Goal: Task Accomplishment & Management: Complete application form

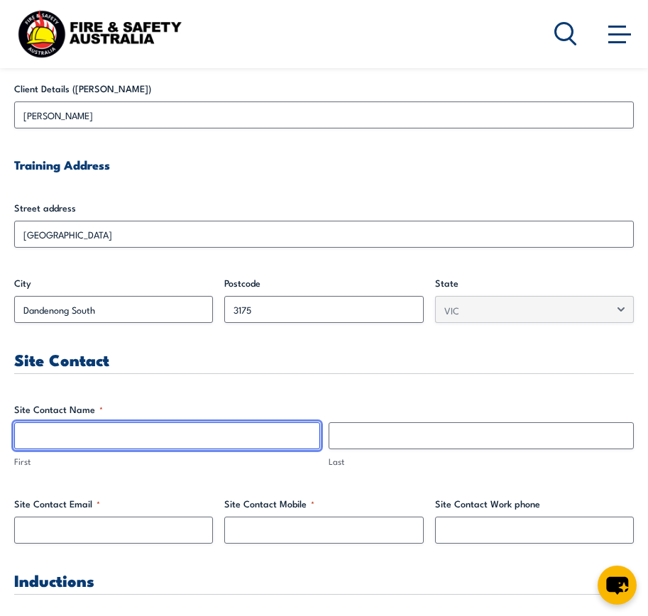
click at [178, 439] on input "First" at bounding box center [167, 436] width 306 height 27
type input "[PERSON_NAME]"
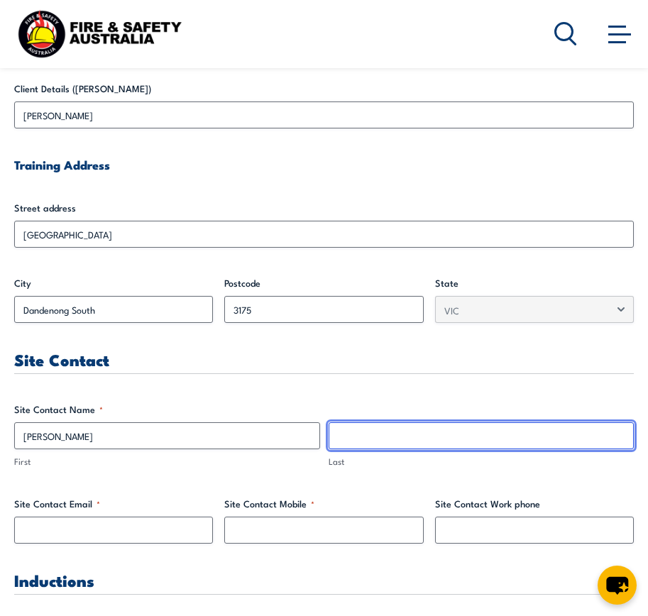
type input "Delves"
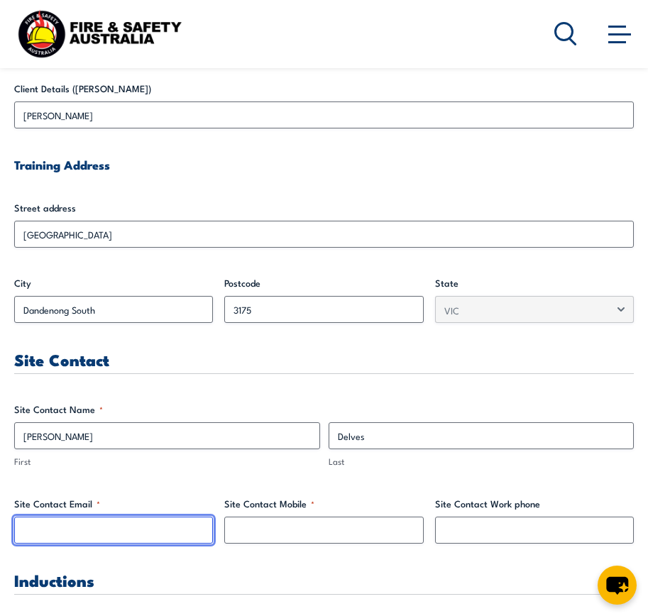
type input "[PERSON_NAME][EMAIL_ADDRESS][DOMAIN_NAME]"
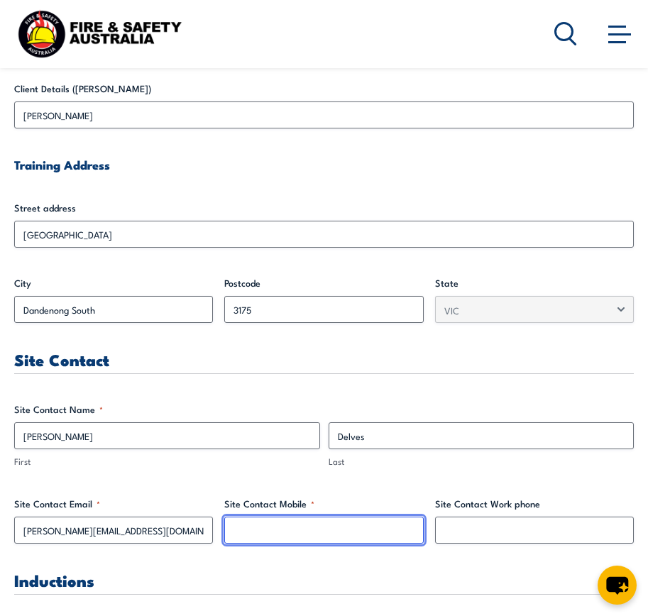
type input "0420278983"
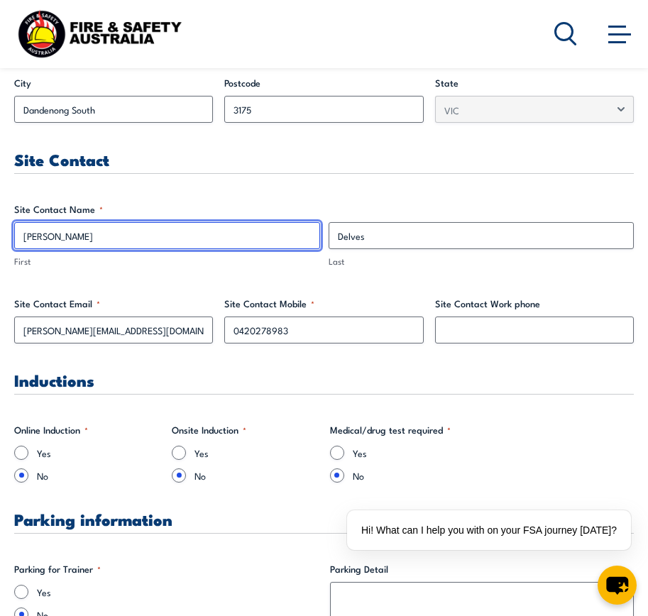
scroll to position [710, 0]
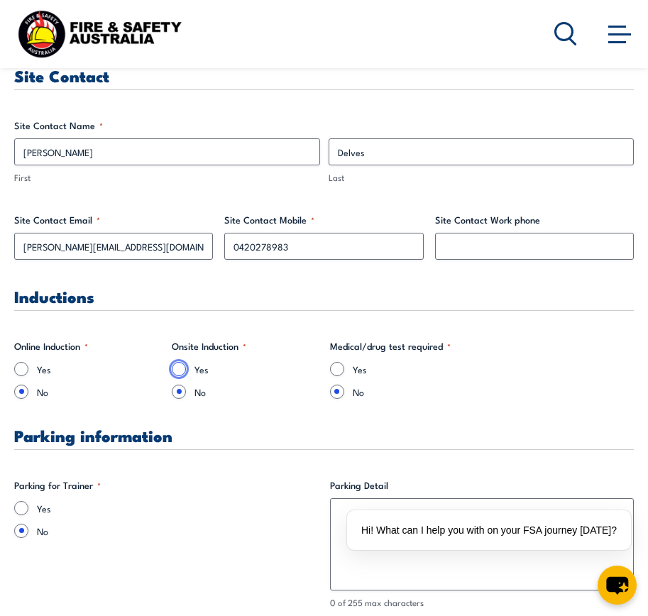
drag, startPoint x: 178, startPoint y: 367, endPoint x: 187, endPoint y: 373, distance: 10.8
click at [179, 367] on input "Yes" at bounding box center [179, 369] width 14 height 14
radio input "true"
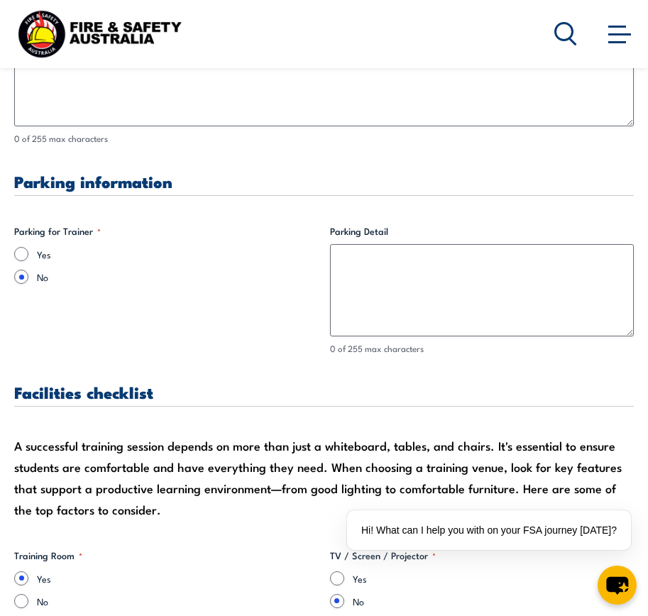
scroll to position [1136, 0]
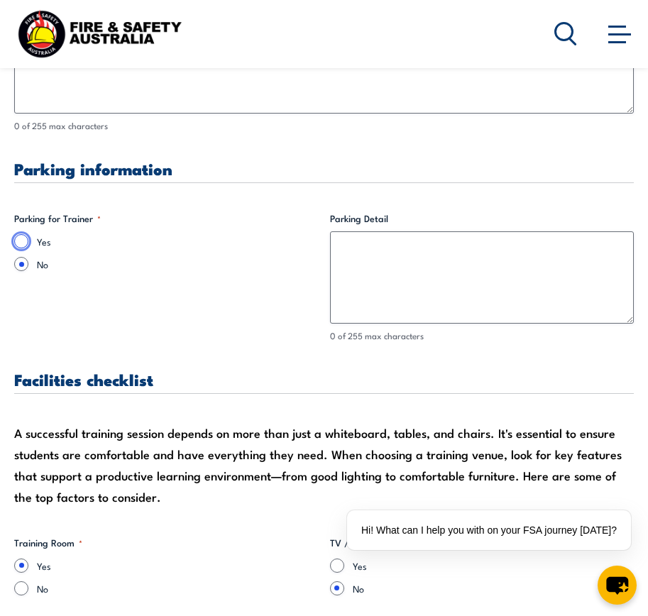
drag, startPoint x: 16, startPoint y: 237, endPoint x: 23, endPoint y: 254, distance: 18.2
click at [18, 247] on input "Yes" at bounding box center [21, 241] width 14 height 14
radio input "true"
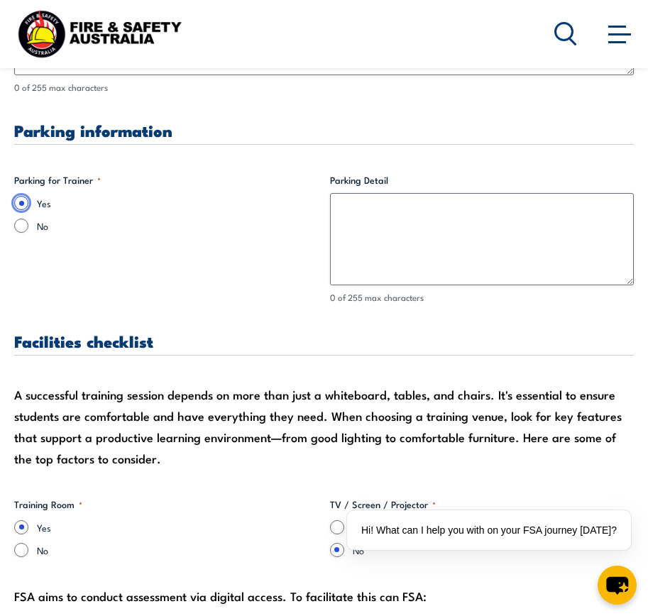
scroll to position [1207, 0]
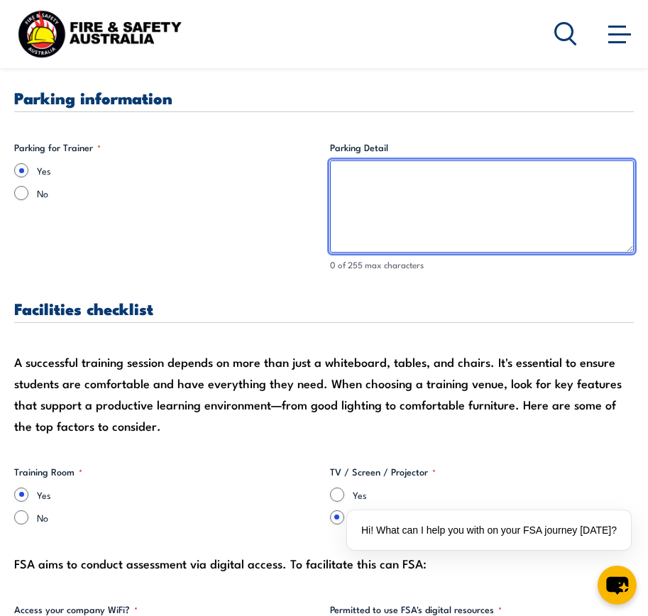
click at [369, 171] on textarea "Parking Detail" at bounding box center [482, 206] width 305 height 92
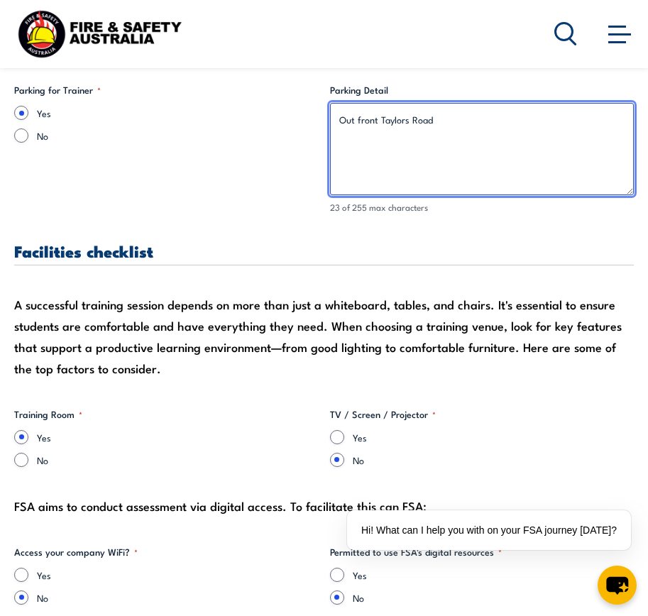
scroll to position [1349, 0]
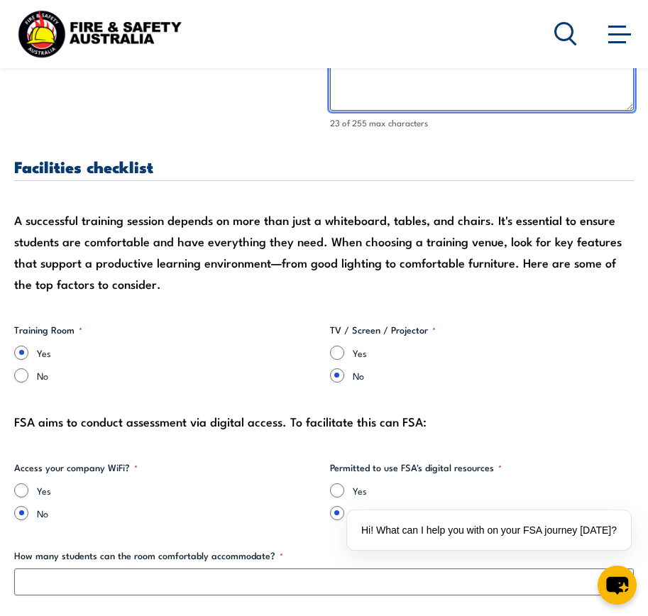
type textarea "Out front Taylors Road"
click at [334, 347] on input "Yes" at bounding box center [337, 353] width 14 height 14
radio input "true"
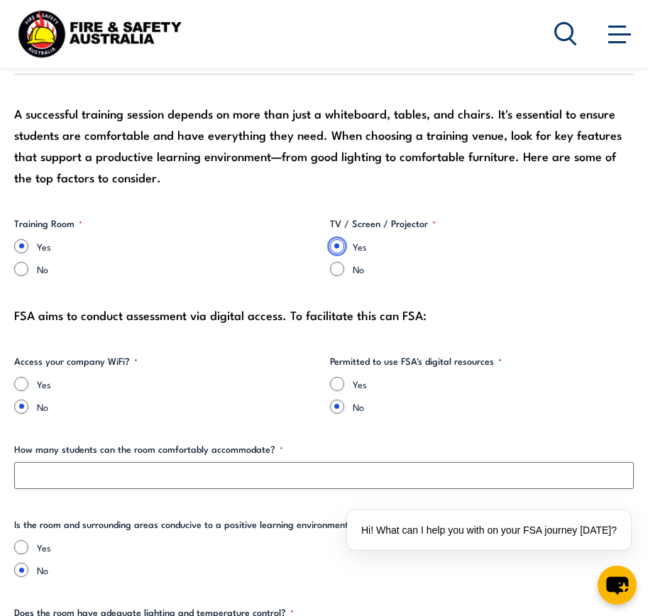
scroll to position [1491, 0]
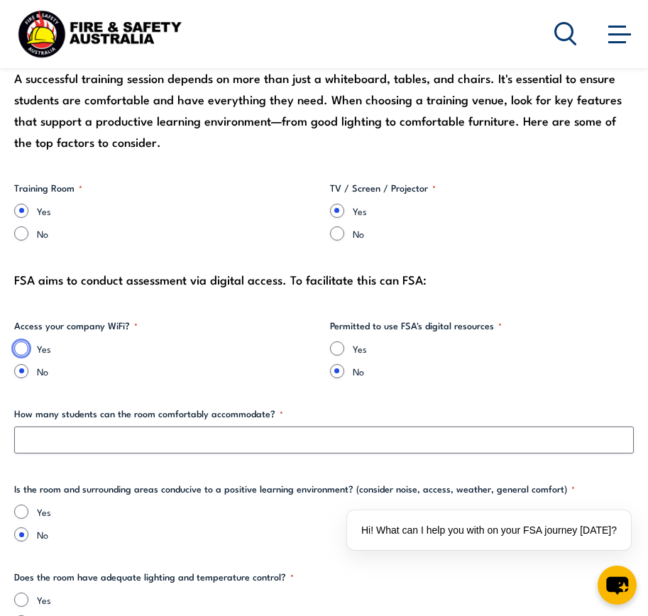
click at [16, 345] on input "Yes" at bounding box center [21, 349] width 14 height 14
radio input "true"
click at [339, 346] on input "Yes" at bounding box center [337, 349] width 14 height 14
radio input "true"
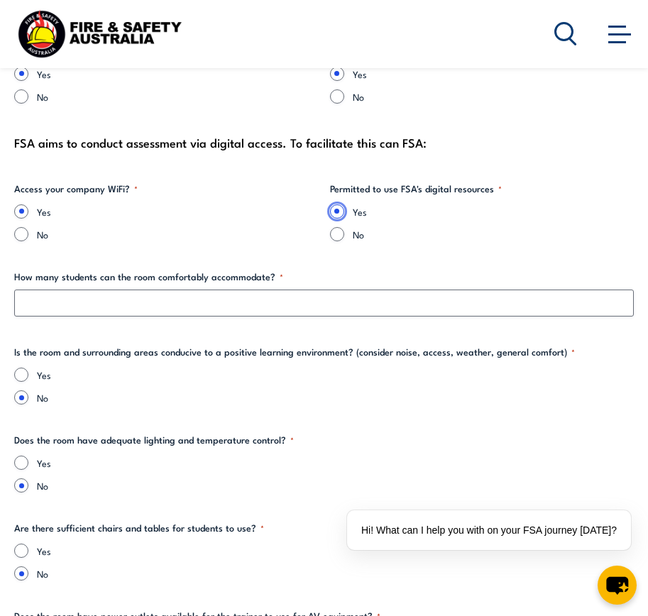
scroll to position [1633, 0]
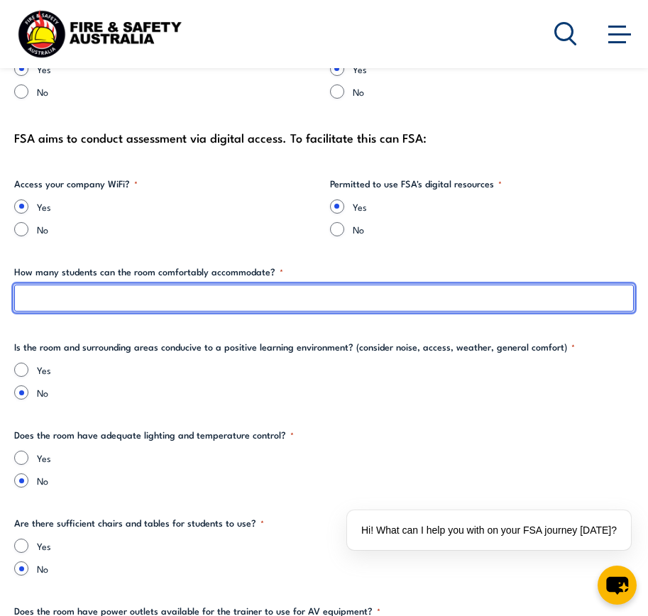
click at [241, 300] on input "How many students can the room comfortably accommodate? *" at bounding box center [324, 298] width 620 height 27
type input "15"
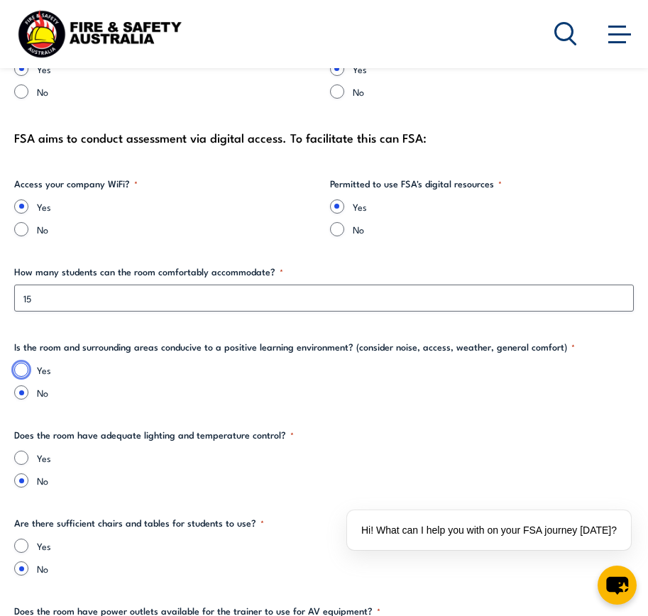
click at [21, 371] on input "Yes" at bounding box center [21, 370] width 14 height 14
radio input "true"
click at [26, 453] on input "Yes" at bounding box center [21, 458] width 14 height 14
radio input "true"
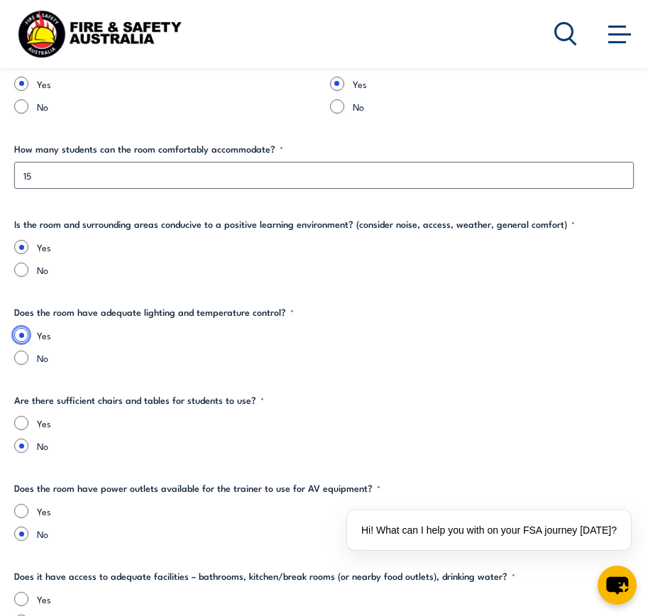
scroll to position [1775, 0]
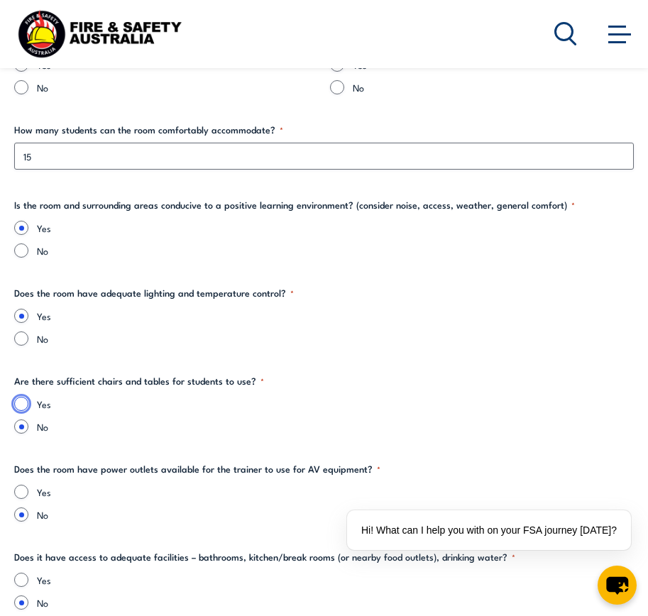
click at [21, 403] on input "Yes" at bounding box center [21, 404] width 14 height 14
radio input "true"
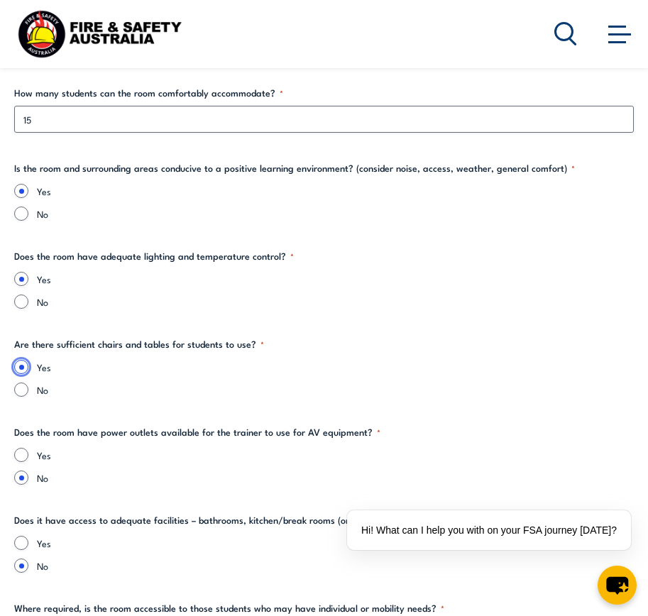
scroll to position [1988, 0]
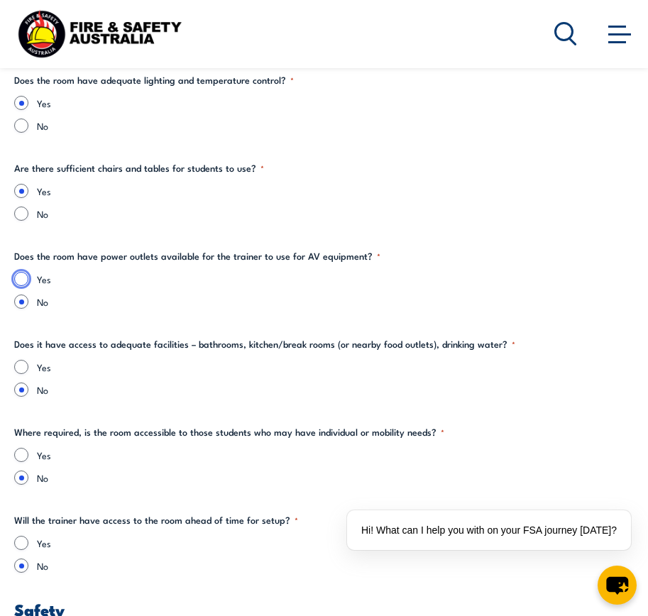
click at [20, 282] on input "Yes" at bounding box center [21, 279] width 14 height 14
radio input "true"
click at [24, 361] on input "Yes" at bounding box center [21, 367] width 14 height 14
radio input "true"
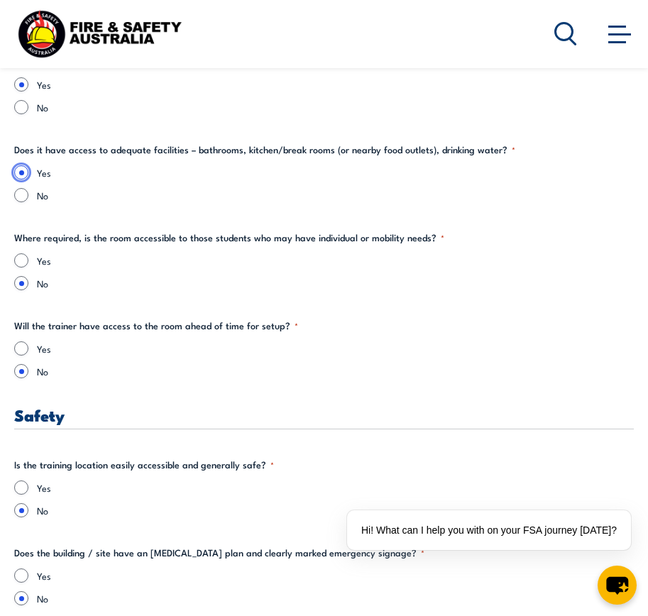
scroll to position [2201, 0]
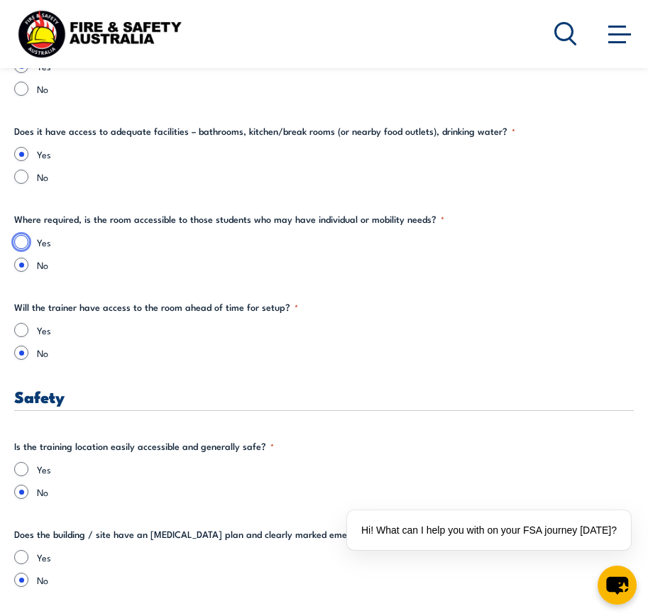
click at [18, 238] on input "Yes" at bounding box center [21, 242] width 14 height 14
radio input "true"
click at [21, 329] on input "Yes" at bounding box center [21, 330] width 14 height 14
radio input "true"
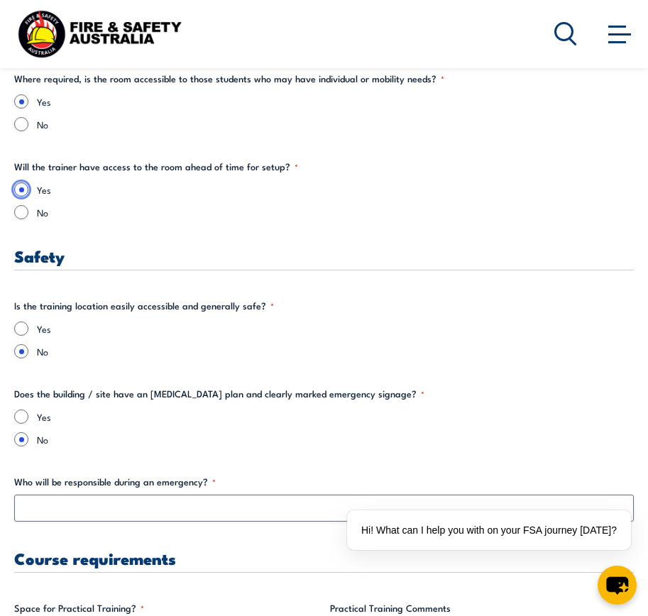
scroll to position [2343, 0]
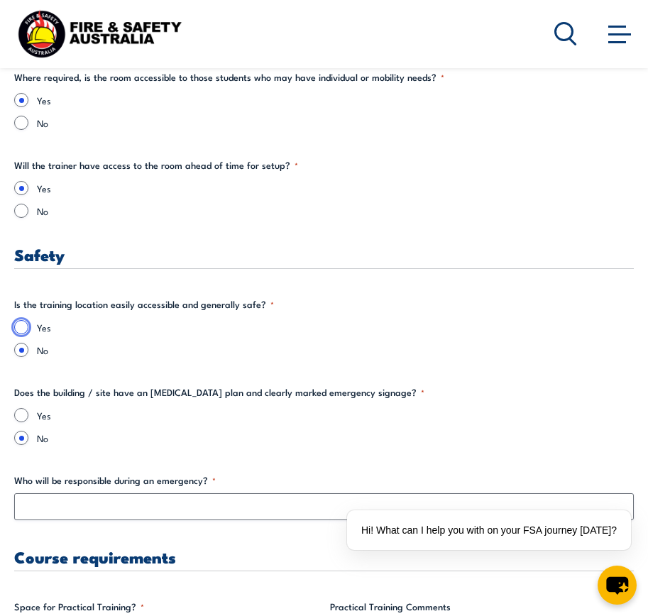
click at [20, 327] on input "Yes" at bounding box center [21, 327] width 14 height 14
radio input "true"
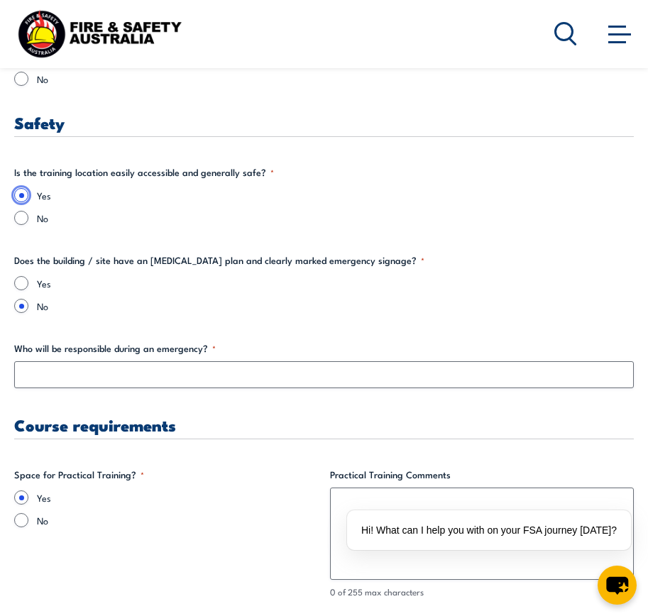
scroll to position [2485, 0]
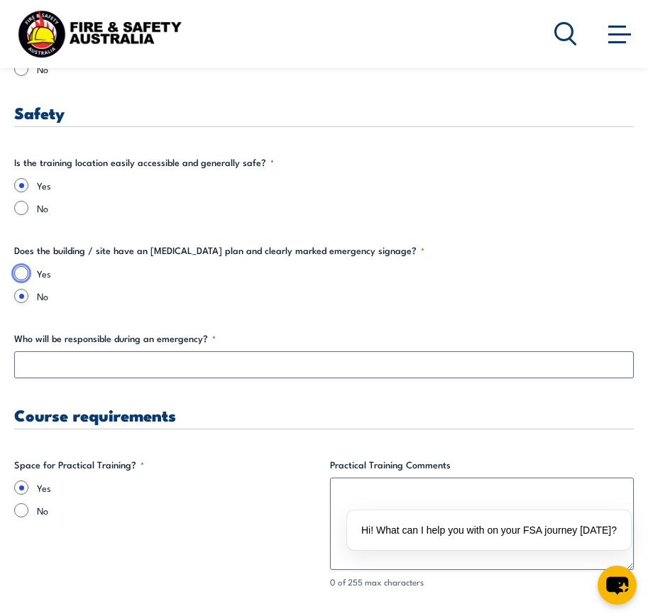
click at [23, 272] on input "Yes" at bounding box center [21, 273] width 14 height 14
radio input "true"
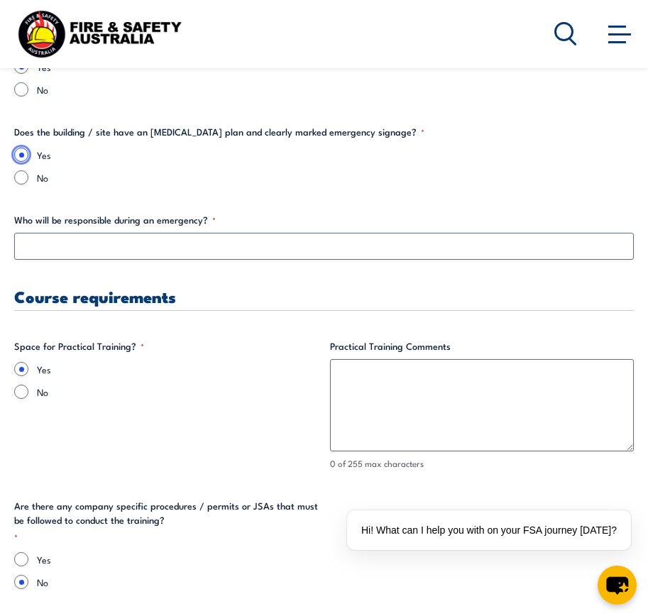
scroll to position [2627, 0]
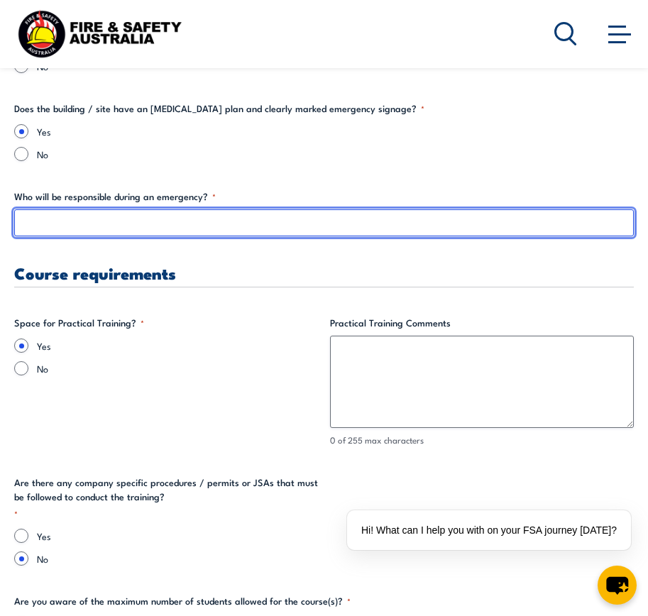
click at [72, 220] on input "Who will be responsible during an emergency? *" at bounding box center [324, 222] width 620 height 27
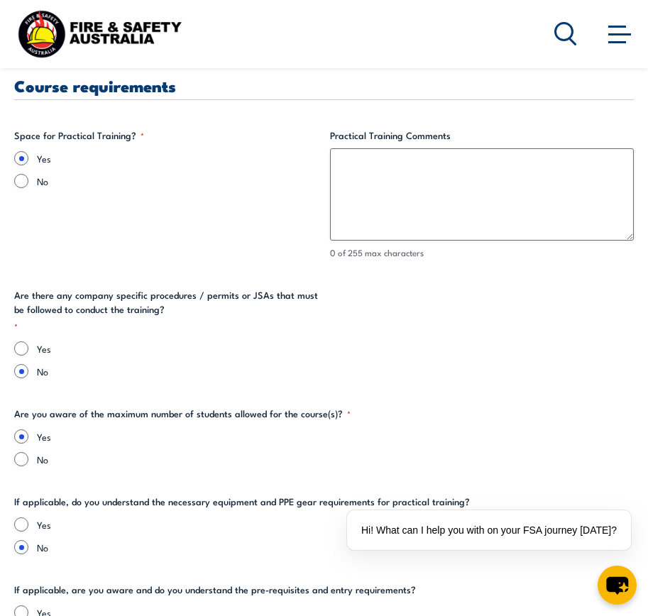
scroll to position [2840, 0]
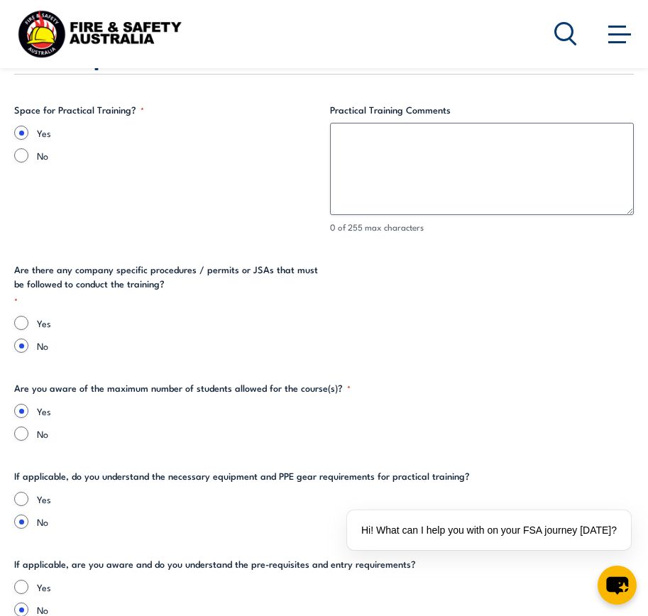
type input "ECO Team and Myself - [PERSON_NAME]"
click at [21, 320] on input "Yes" at bounding box center [21, 323] width 14 height 14
radio input "true"
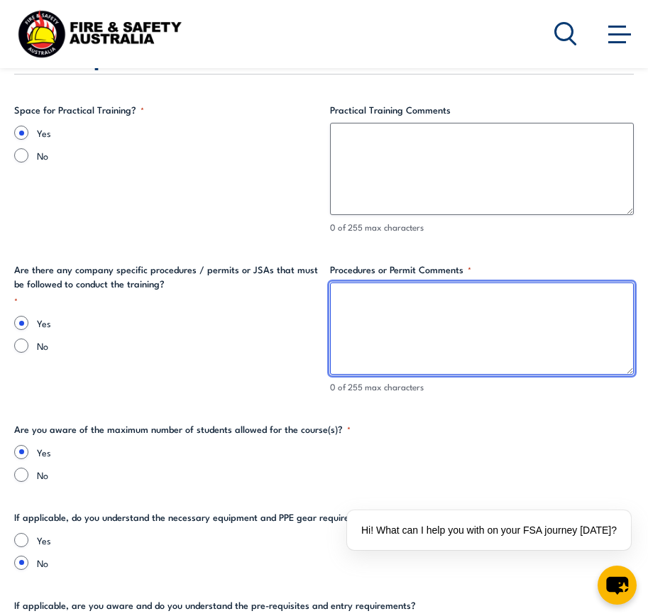
click at [386, 300] on textarea "Procedures or Permit Comments *" at bounding box center [482, 329] width 305 height 92
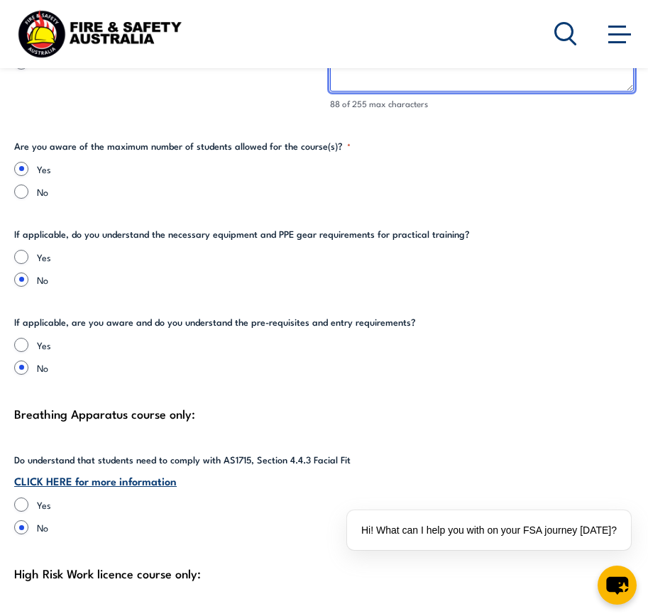
scroll to position [3125, 0]
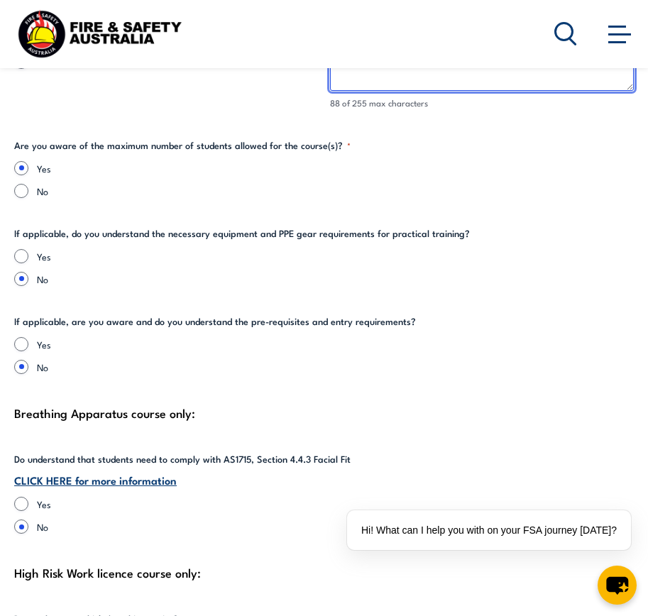
type textarea "If Lighting a fire - Hot Works permit may be required depending on location of …"
click at [18, 256] on input "Yes" at bounding box center [21, 256] width 14 height 14
radio input "true"
click at [23, 341] on input "Yes" at bounding box center [21, 344] width 14 height 14
radio input "true"
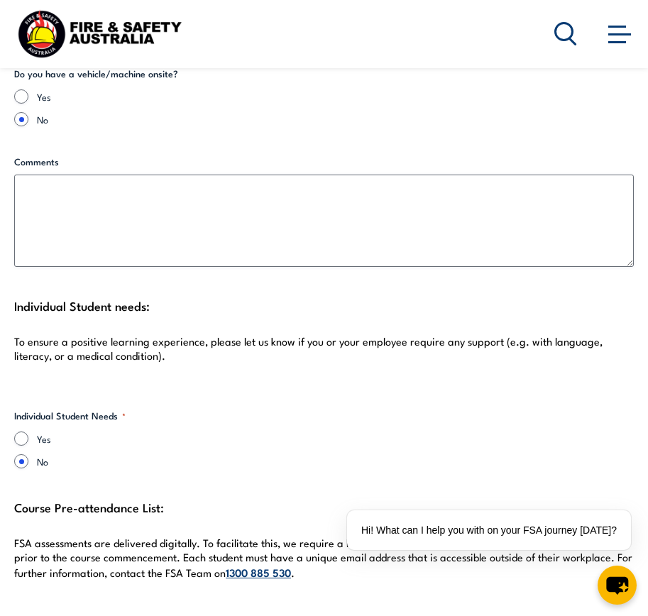
scroll to position [3764, 0]
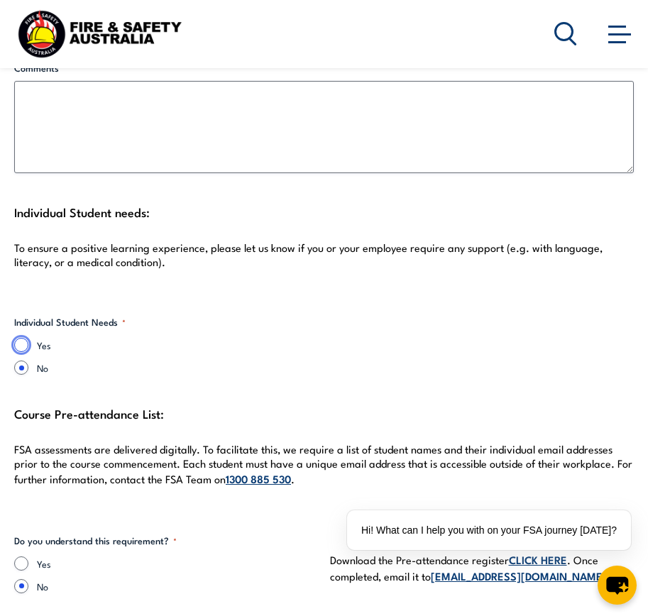
click at [14, 346] on input "Yes" at bounding box center [21, 345] width 14 height 14
radio input "true"
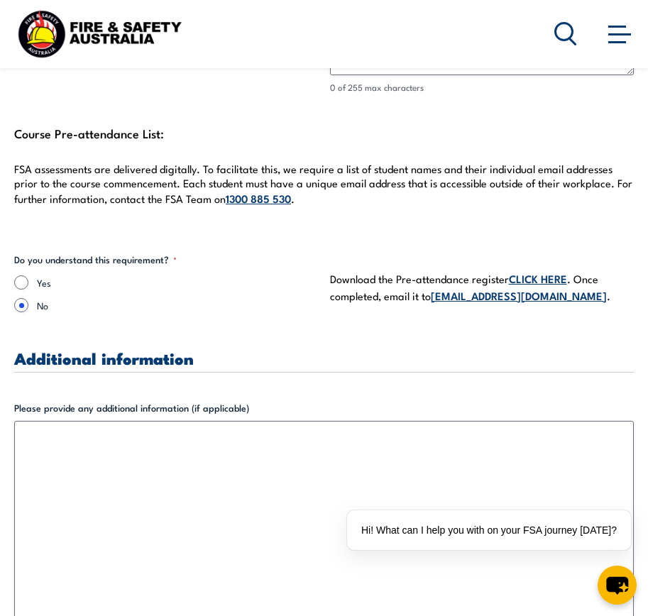
scroll to position [4119, 0]
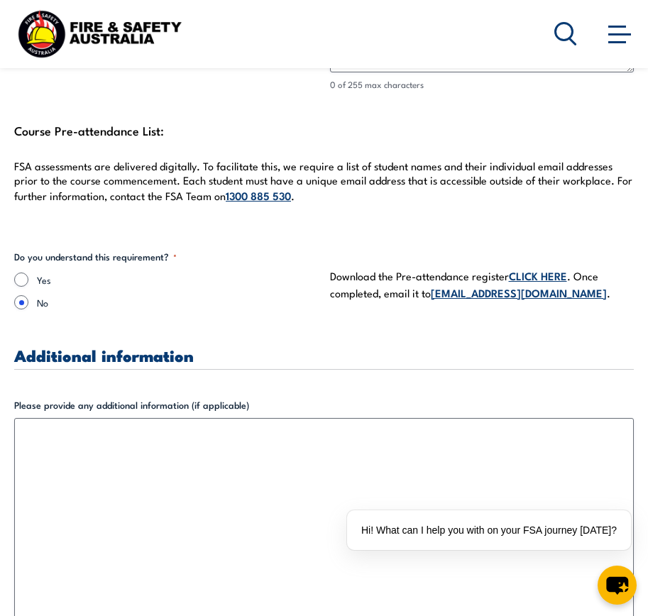
click at [543, 274] on link "CLICK HERE" at bounding box center [538, 276] width 58 height 16
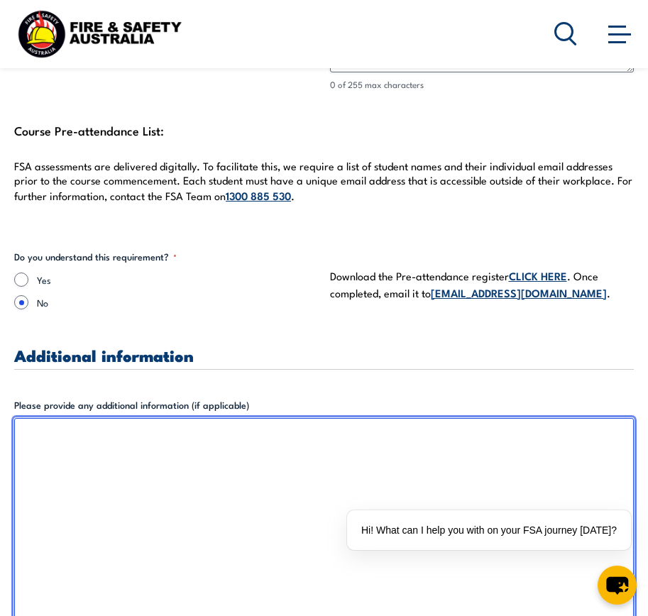
click at [214, 516] on textarea "Please provide any additional information (if applicable)" at bounding box center [324, 520] width 620 height 205
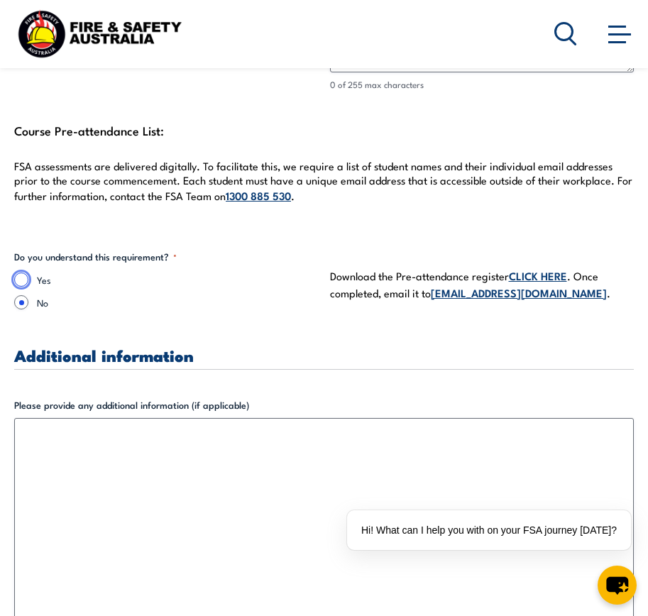
click at [23, 276] on input "Yes" at bounding box center [21, 280] width 14 height 14
radio input "true"
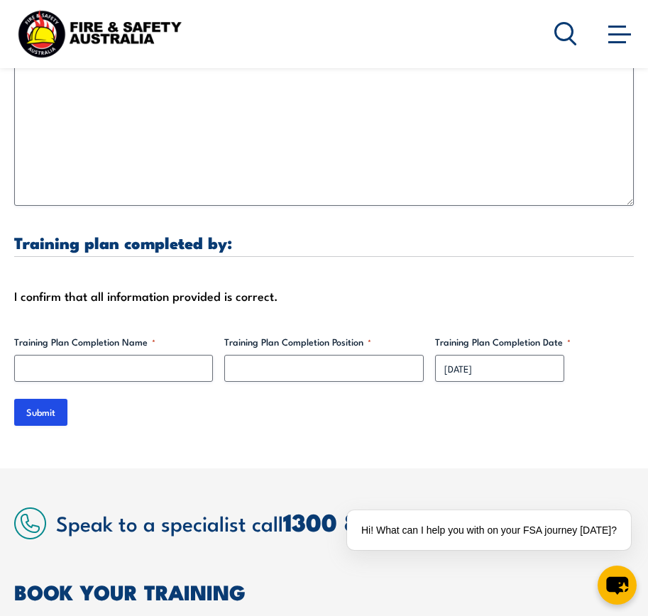
scroll to position [4545, 0]
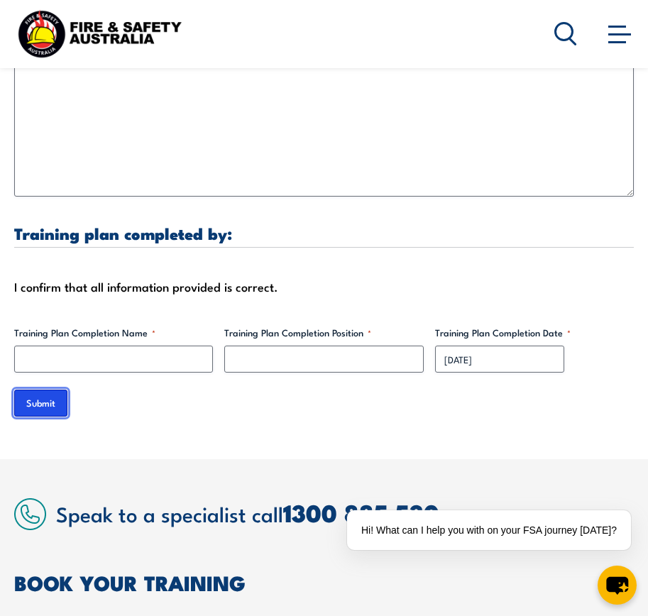
click at [58, 401] on input "Submit" at bounding box center [40, 403] width 53 height 27
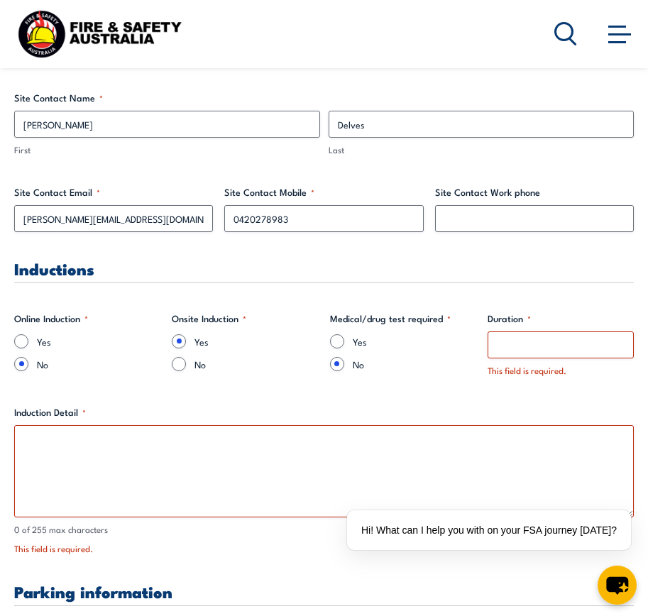
scroll to position [973, 0]
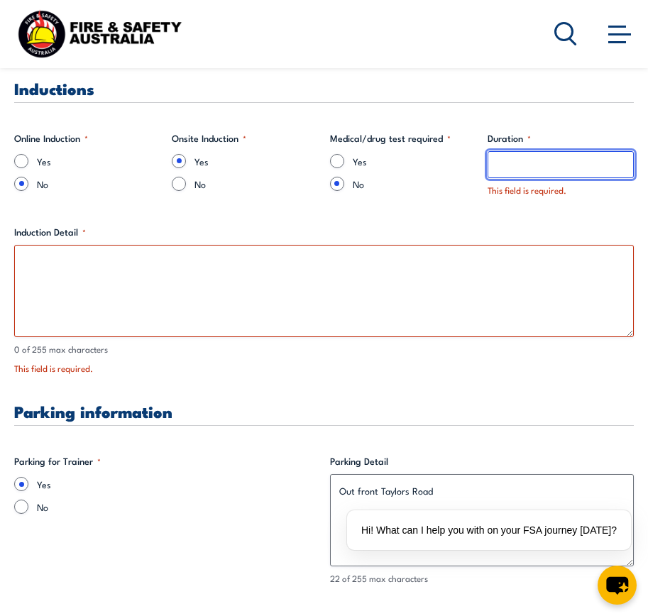
click at [538, 163] on input "Duration *" at bounding box center [561, 164] width 146 height 27
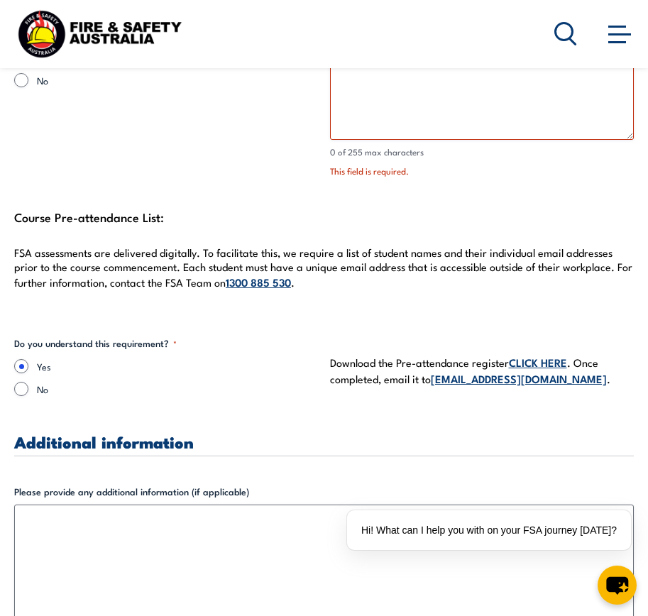
scroll to position [3955, 0]
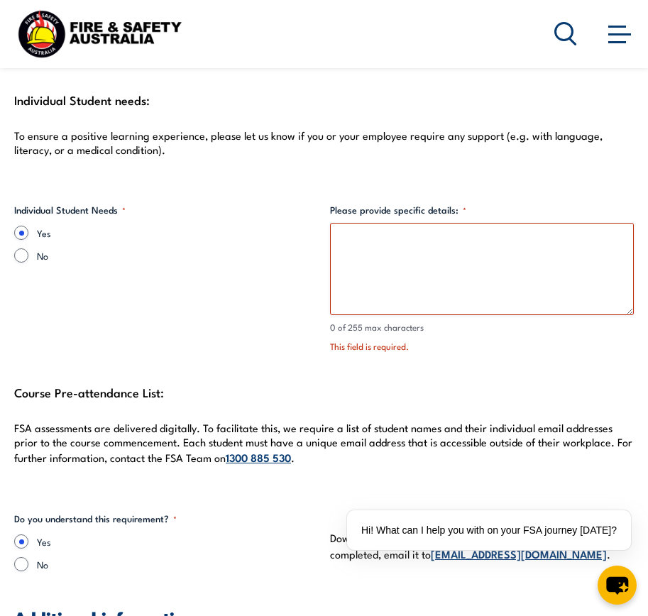
type input "10mins"
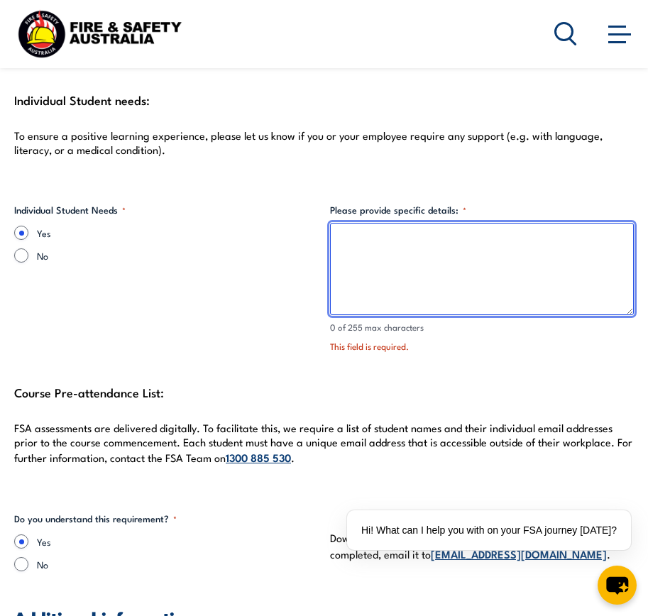
click at [408, 258] on textarea "Please provide specific details: *" at bounding box center [482, 269] width 305 height 92
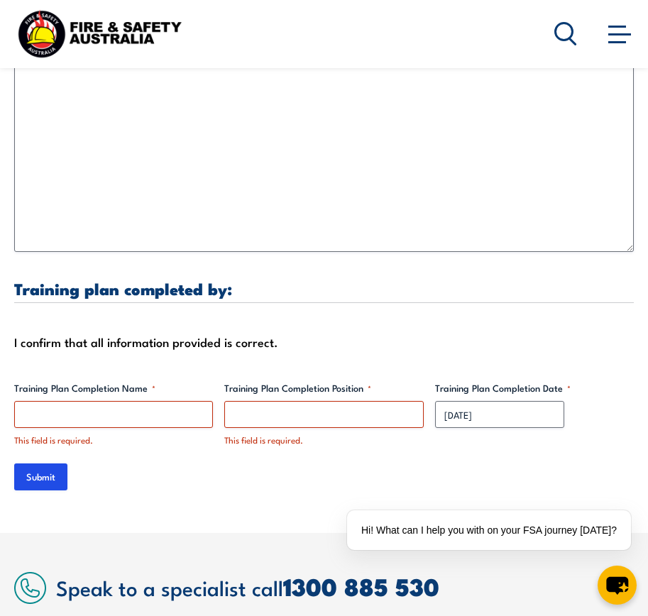
scroll to position [4594, 0]
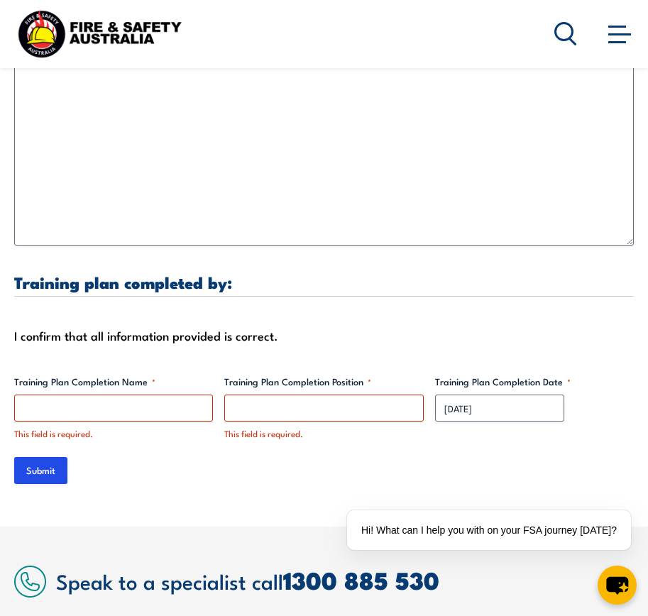
type textarea "TBC"
click at [114, 411] on input "Training Plan Completion Name *" at bounding box center [113, 408] width 199 height 27
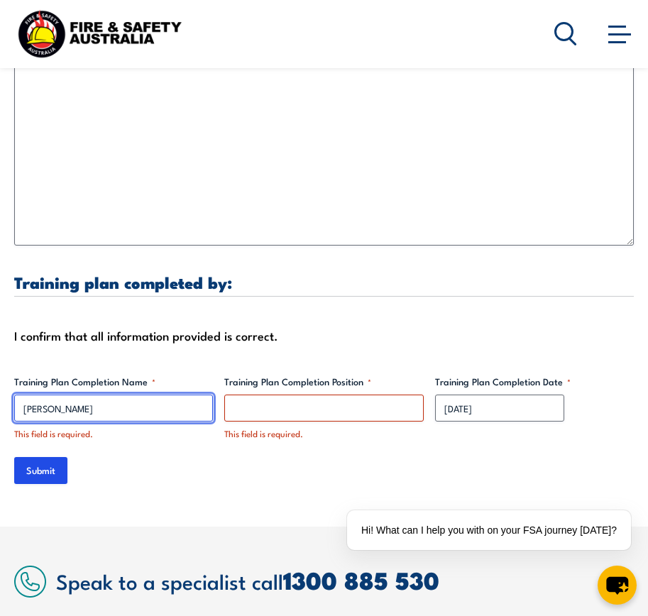
type input "[PERSON_NAME]"
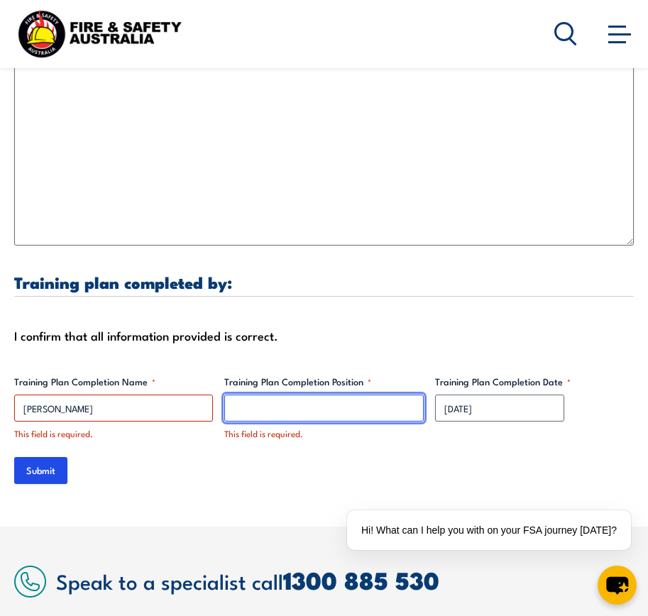
click at [305, 408] on input "Training Plan Completion Position *" at bounding box center [323, 408] width 199 height 27
type input "WHSE & RTWC"
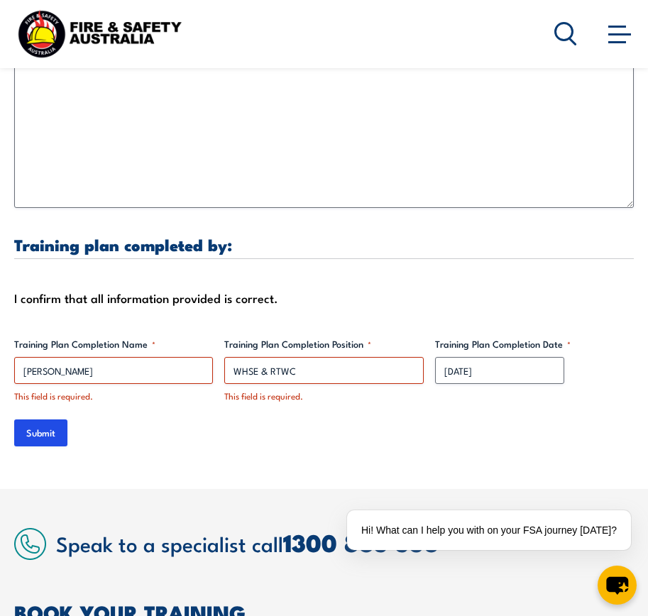
scroll to position [4665, 0]
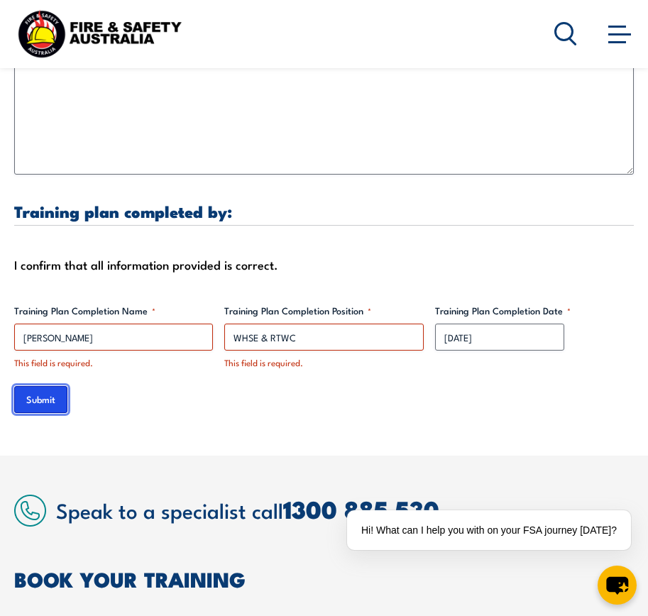
click at [40, 401] on input "Submit" at bounding box center [40, 399] width 53 height 27
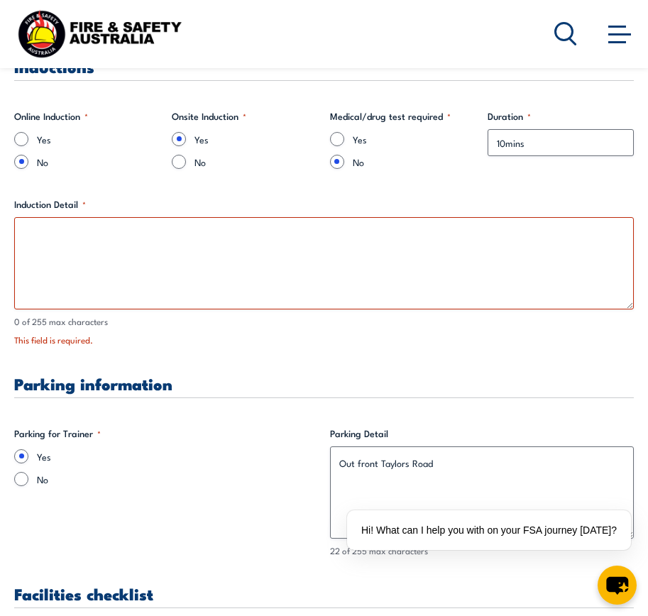
scroll to position [973, 0]
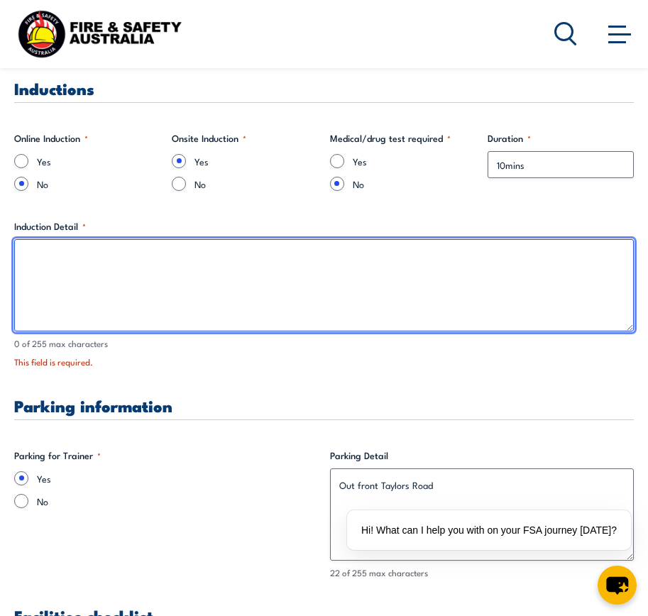
click at [217, 266] on textarea "Induction Detail *" at bounding box center [324, 285] width 620 height 92
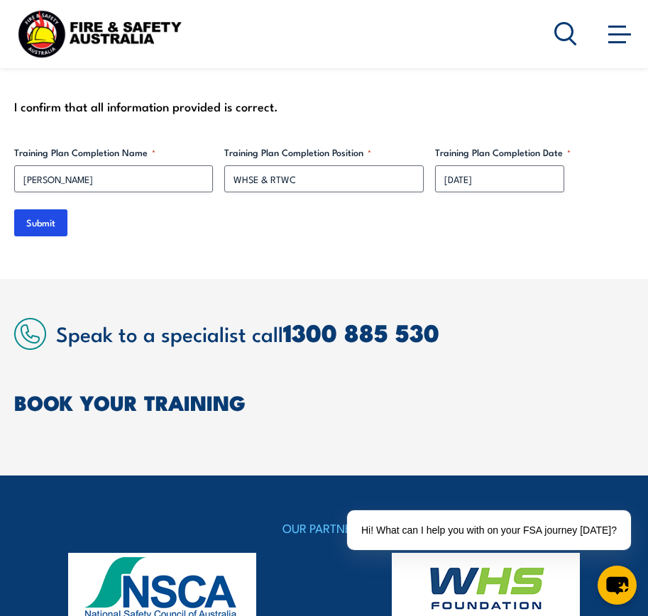
scroll to position [4808, 0]
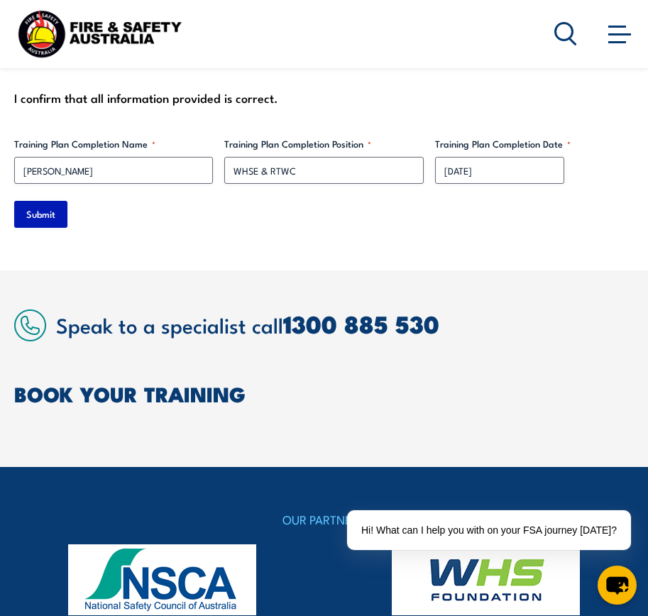
type textarea "on site Face to face"
click at [48, 209] on input "Submit" at bounding box center [40, 214] width 53 height 27
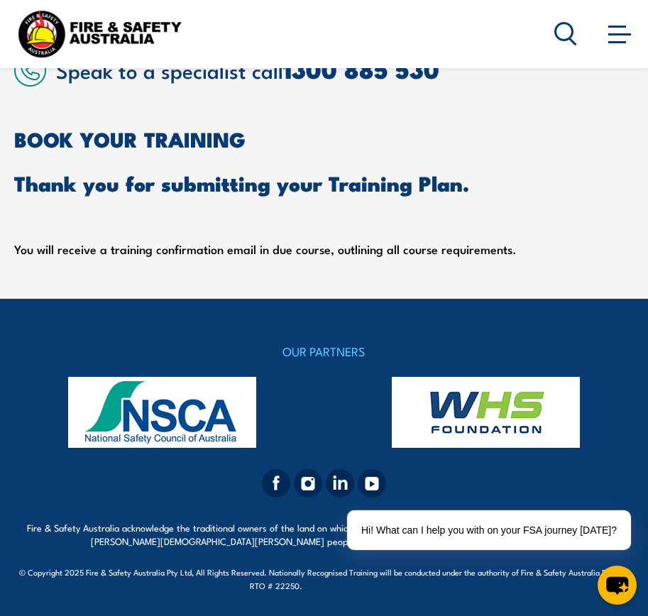
scroll to position [516, 0]
